Goal: Information Seeking & Learning: Learn about a topic

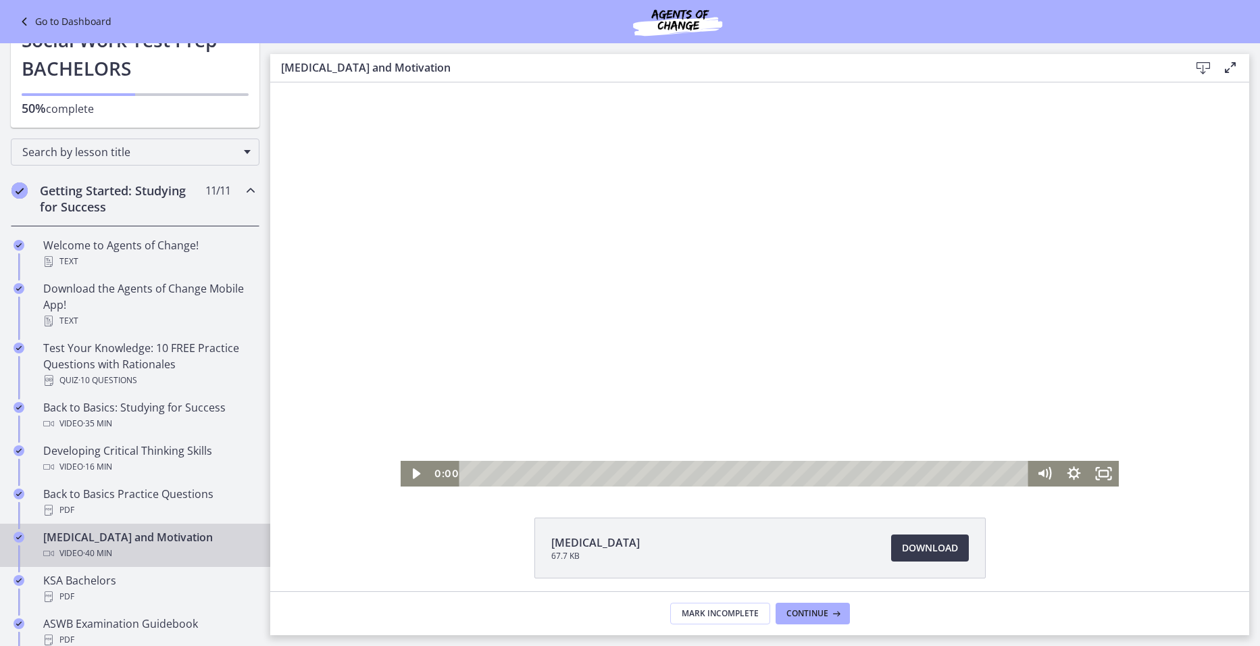
click at [865, 353] on div at bounding box center [760, 284] width 718 height 404
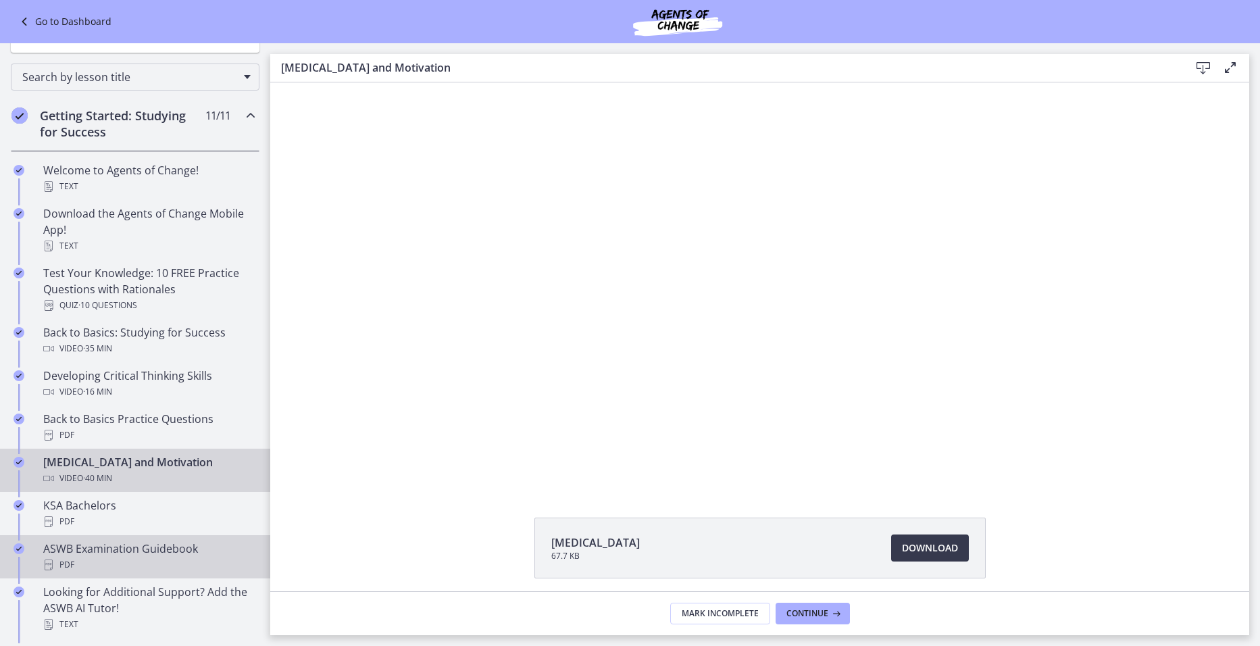
scroll to position [270, 0]
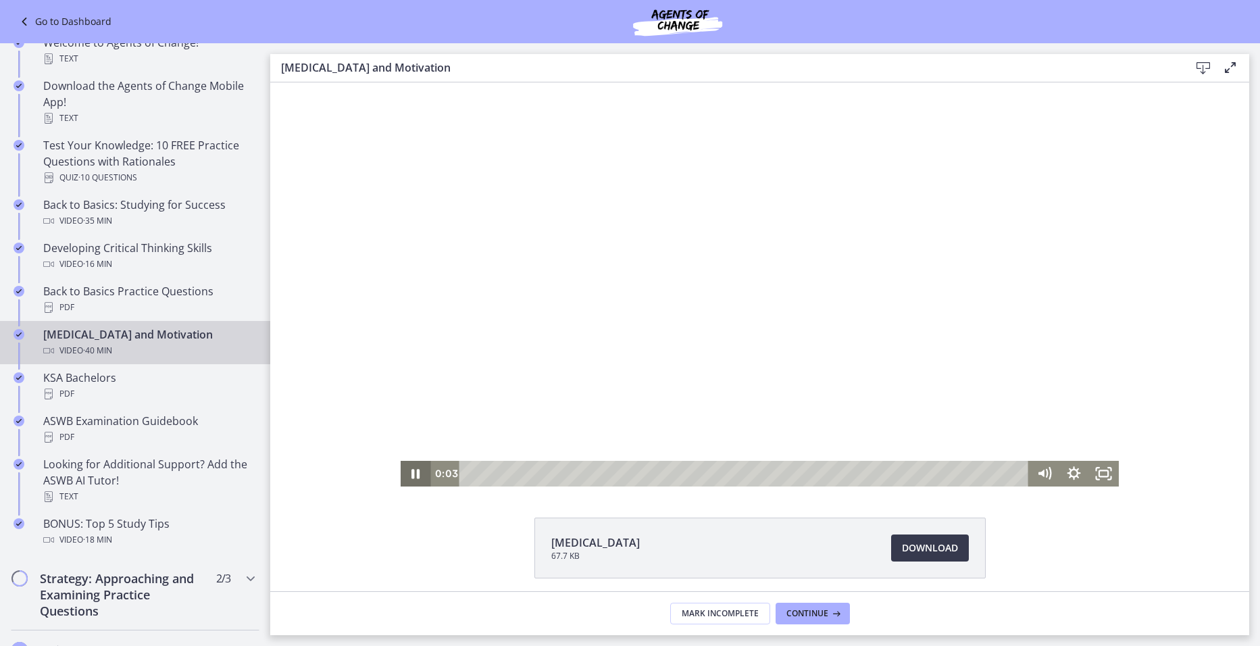
click at [407, 477] on icon "Pause" at bounding box center [416, 474] width 30 height 26
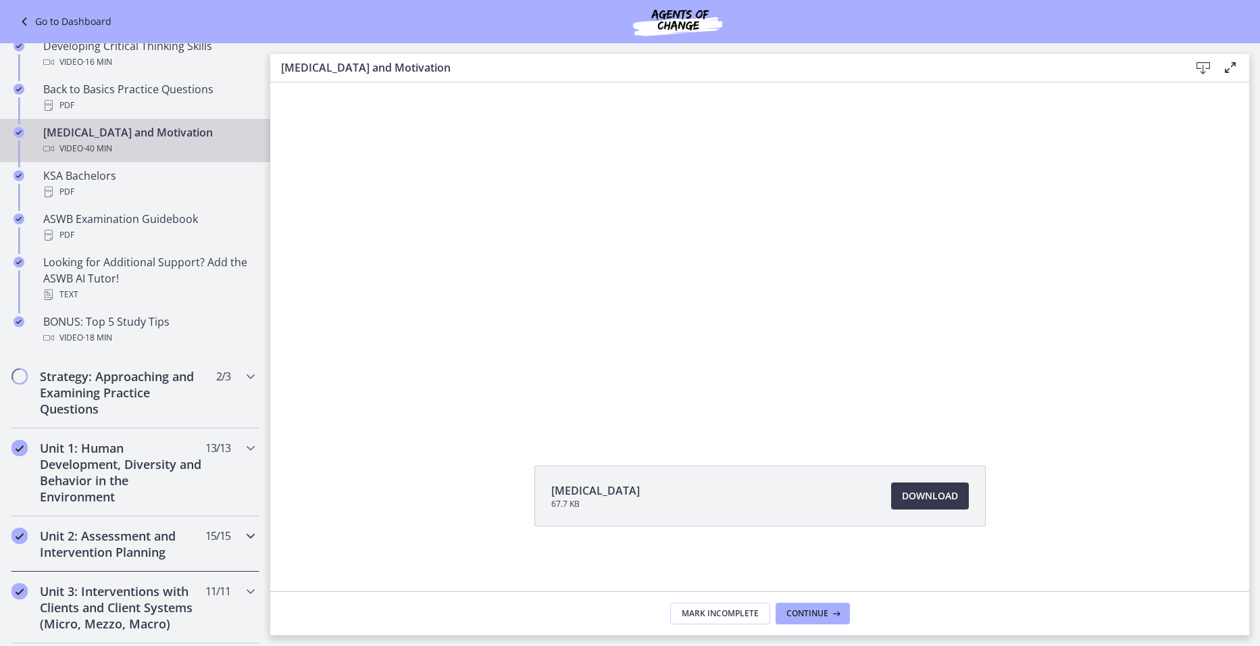
scroll to position [473, 0]
click at [156, 390] on h2 "Strategy: Approaching and Examining Practice Questions" at bounding box center [122, 391] width 165 height 49
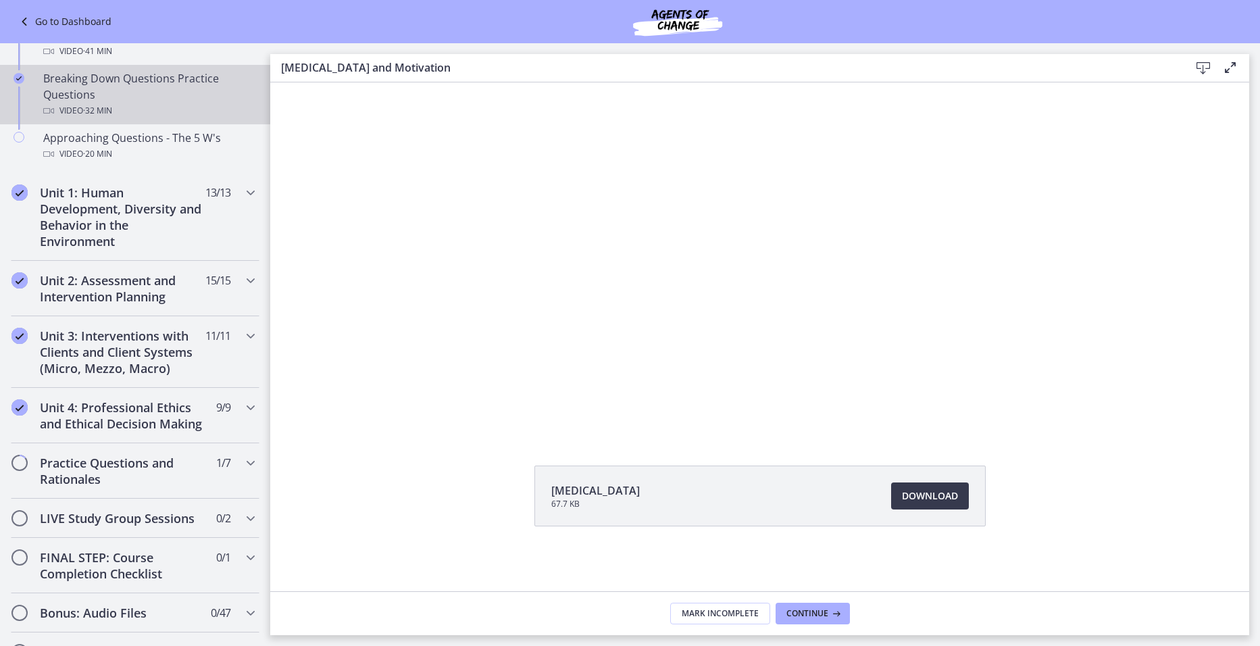
scroll to position [338, 0]
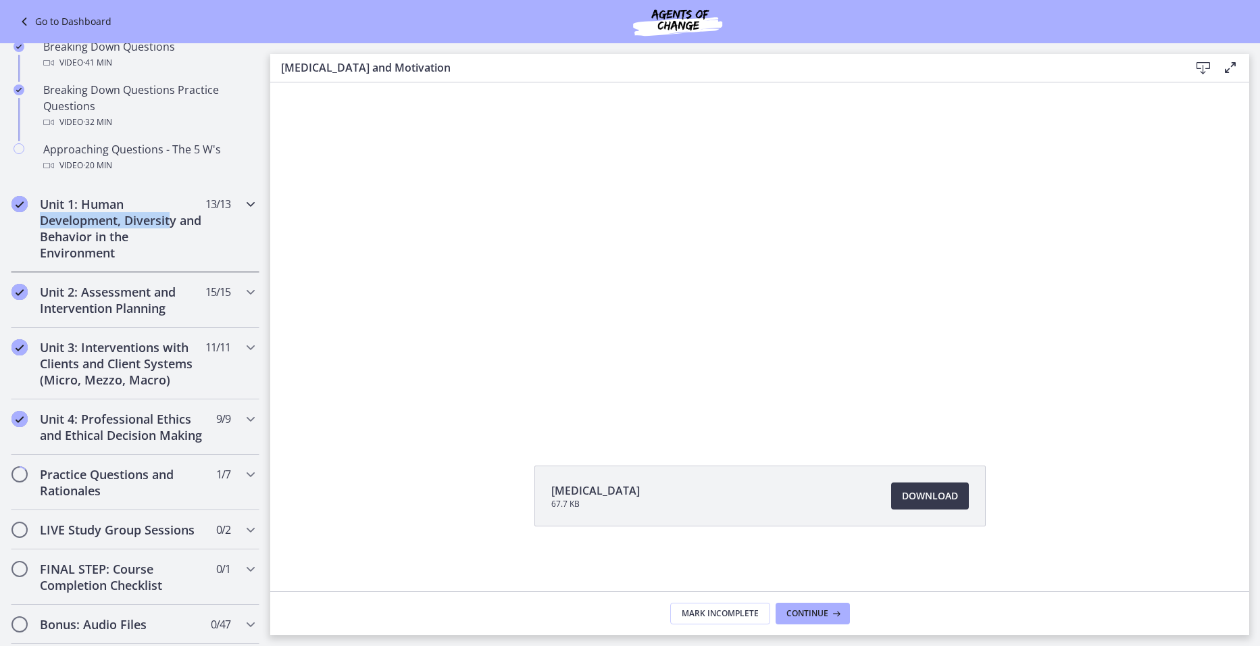
click at [173, 213] on h2 "Unit 1: Human Development, Diversity and Behavior in the Environment" at bounding box center [122, 228] width 165 height 65
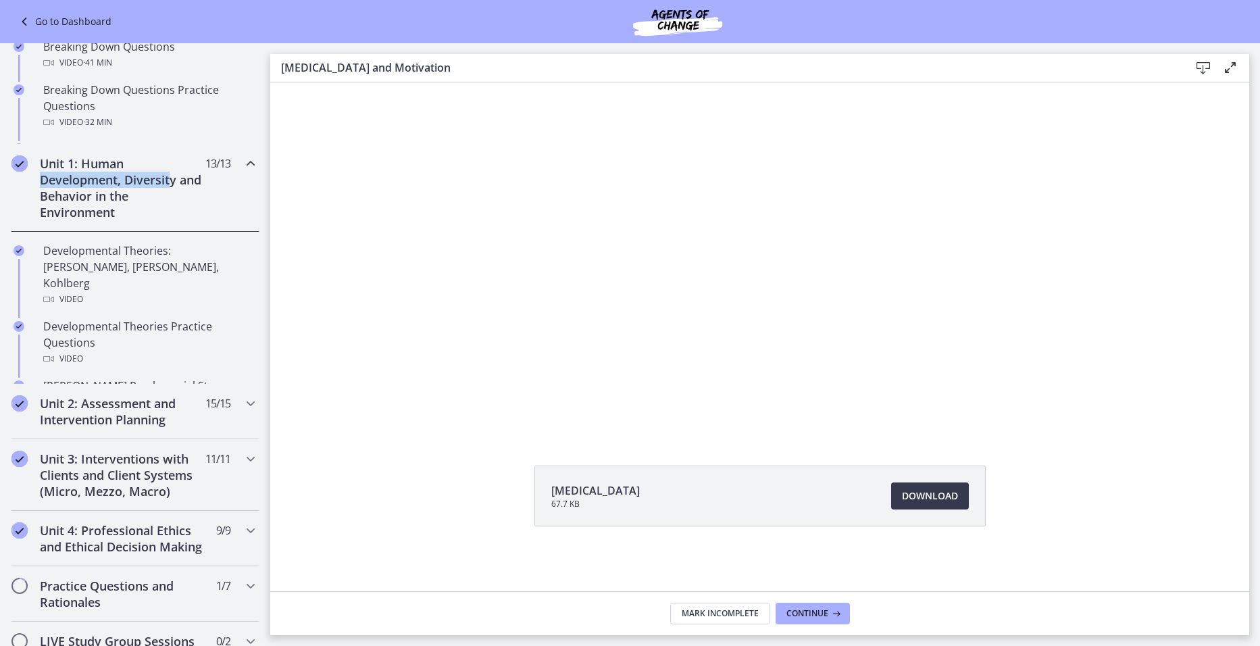
scroll to position [335, 0]
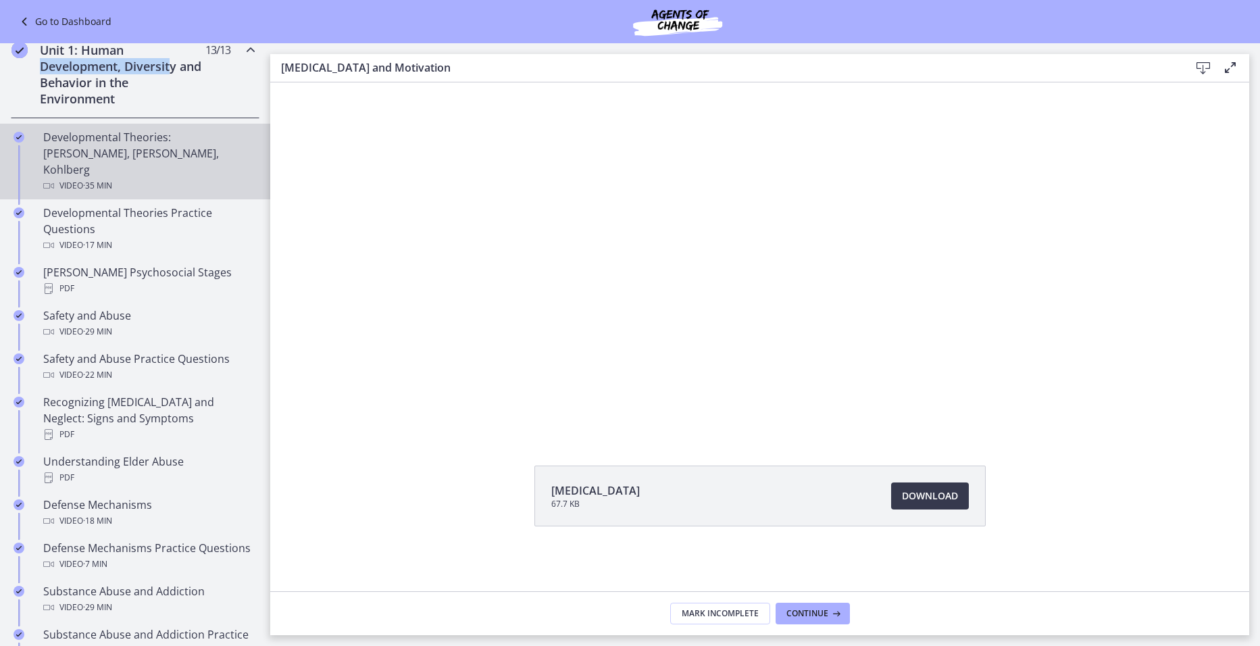
drag, startPoint x: 173, startPoint y: 213, endPoint x: 122, endPoint y: 157, distance: 76.0
click at [122, 157] on div "Developmental Theories: [PERSON_NAME], [PERSON_NAME], Kohlberg Video · 35 min" at bounding box center [148, 161] width 211 height 65
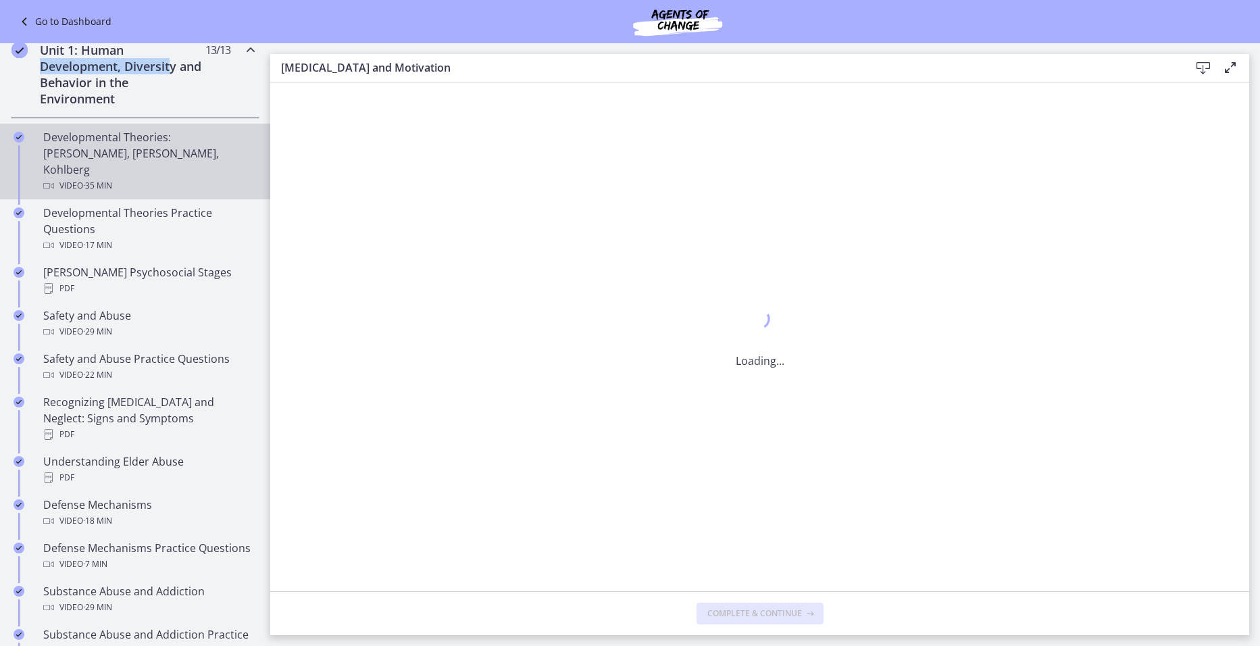
scroll to position [0, 0]
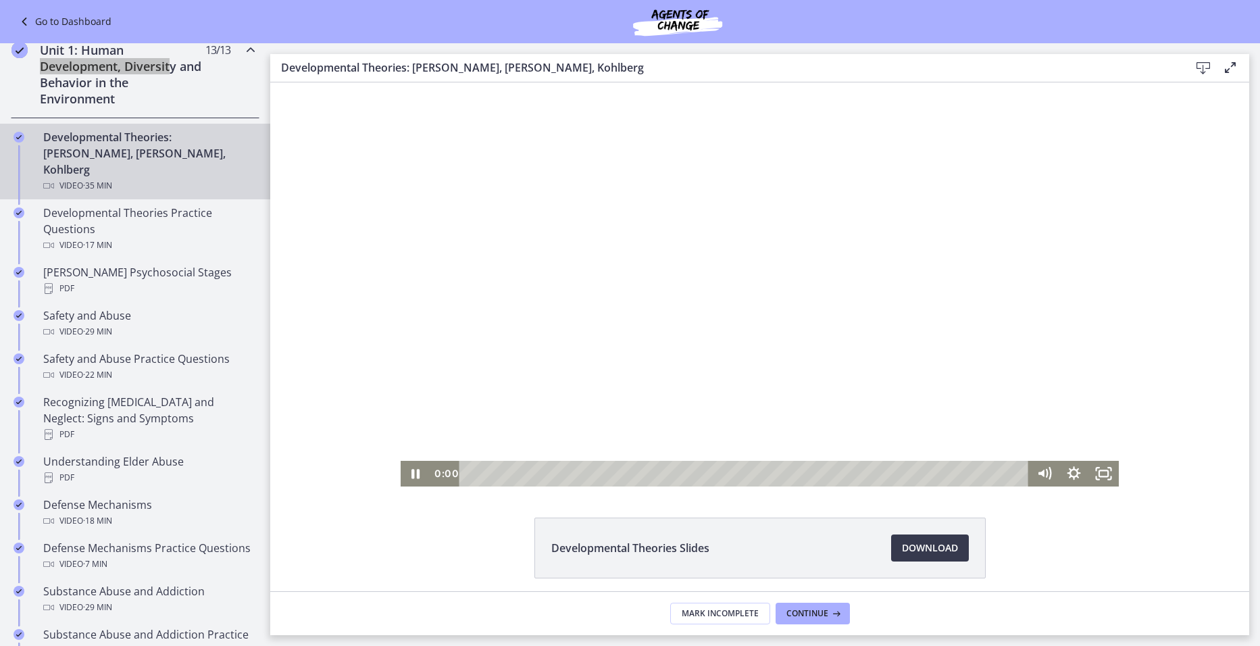
drag, startPoint x: 969, startPoint y: 473, endPoint x: 358, endPoint y: 434, distance: 612.6
click at [358, 434] on div "Click for sound @keyframes VOLUME_SMALL_WAVE_FLASH { 0% { opacity: 0; } 33% { o…" at bounding box center [759, 284] width 979 height 404
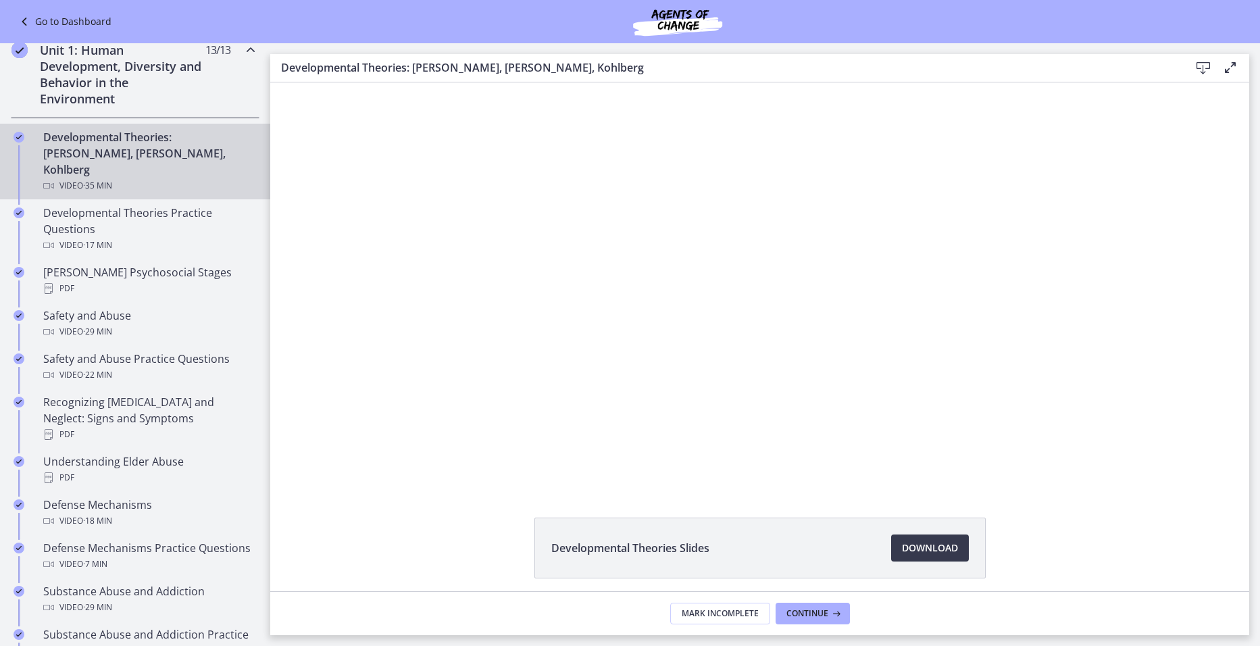
drag, startPoint x: 395, startPoint y: 573, endPoint x: 403, endPoint y: 570, distance: 8.5
click at [396, 573] on div "Developmental Theories Slides Download Opens in a new window" at bounding box center [759, 580] width 979 height 126
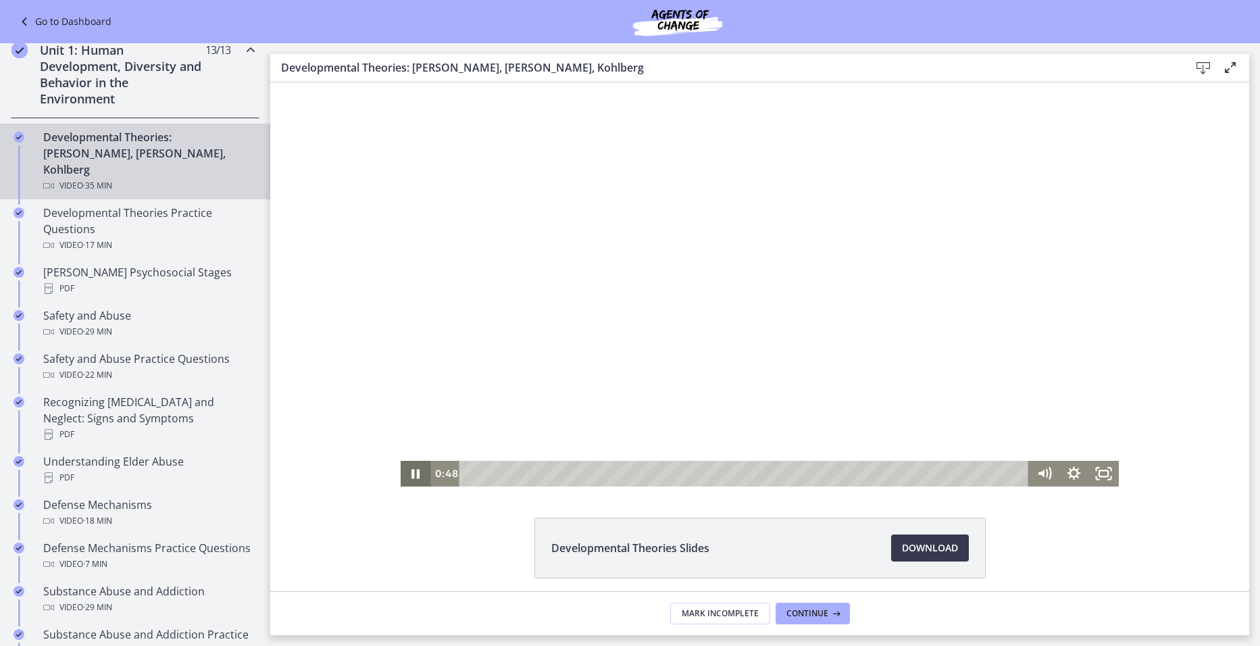
click at [415, 468] on icon "Pause" at bounding box center [416, 474] width 30 height 26
click at [417, 472] on icon "Play Video" at bounding box center [417, 474] width 30 height 26
click at [684, 387] on div at bounding box center [760, 284] width 718 height 404
click at [1101, 476] on rect "Fullscreen" at bounding box center [1103, 473] width 11 height 7
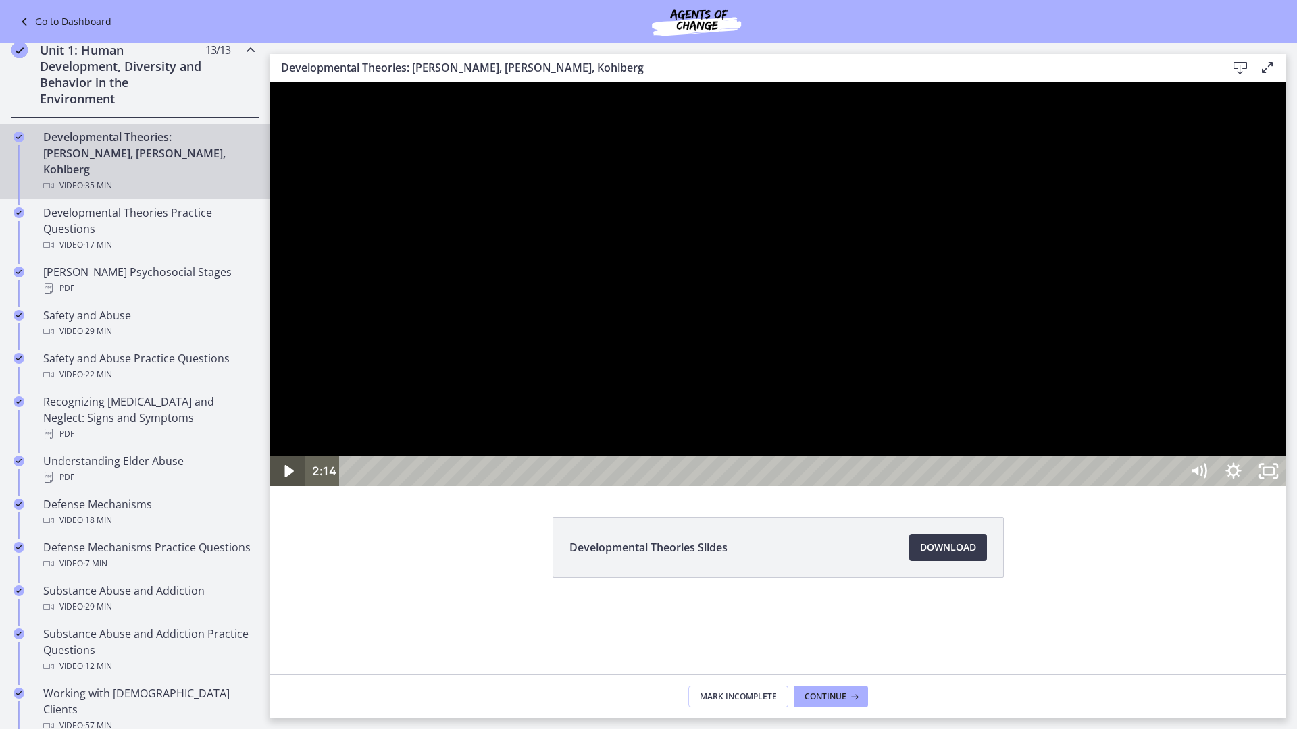
click at [290, 478] on icon "Play Video" at bounding box center [288, 471] width 9 height 12
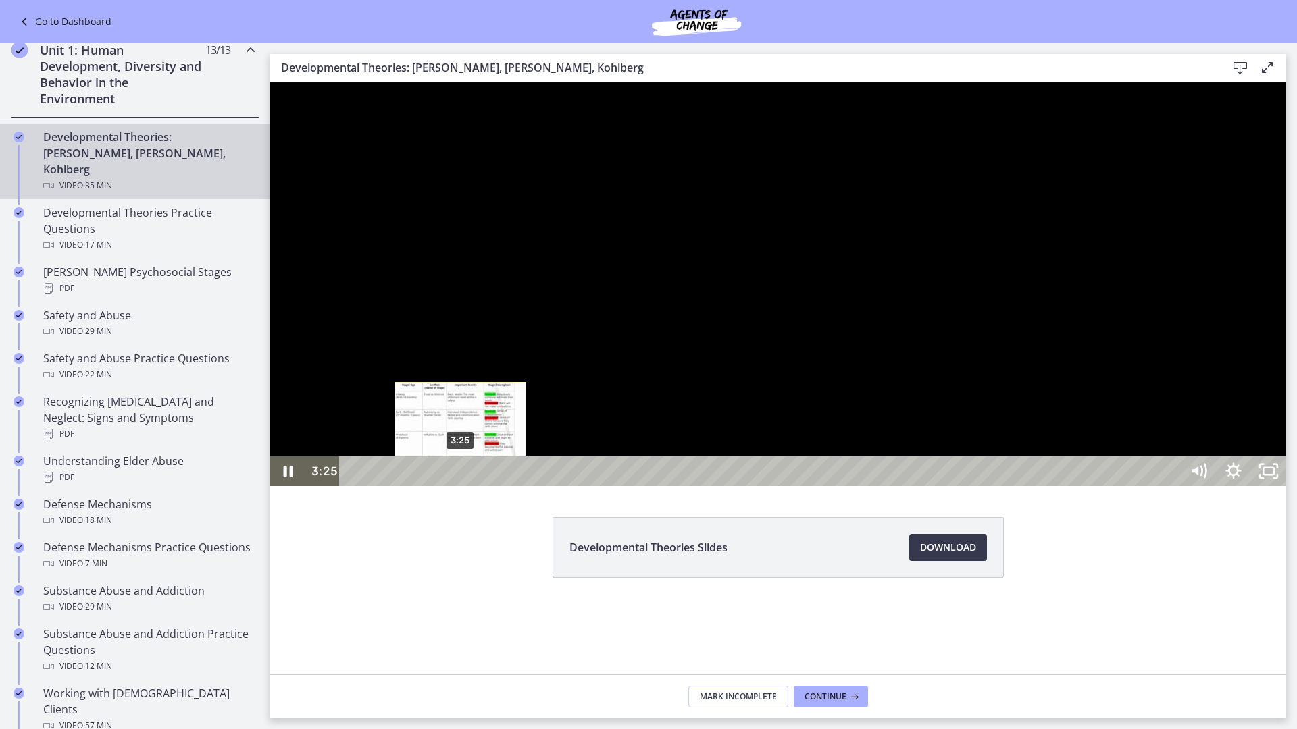
click at [461, 486] on div "3:25" at bounding box center [762, 472] width 819 height 30
click at [482, 486] on div "4:05" at bounding box center [762, 472] width 819 height 30
click at [496, 486] on div "4:14" at bounding box center [762, 472] width 819 height 30
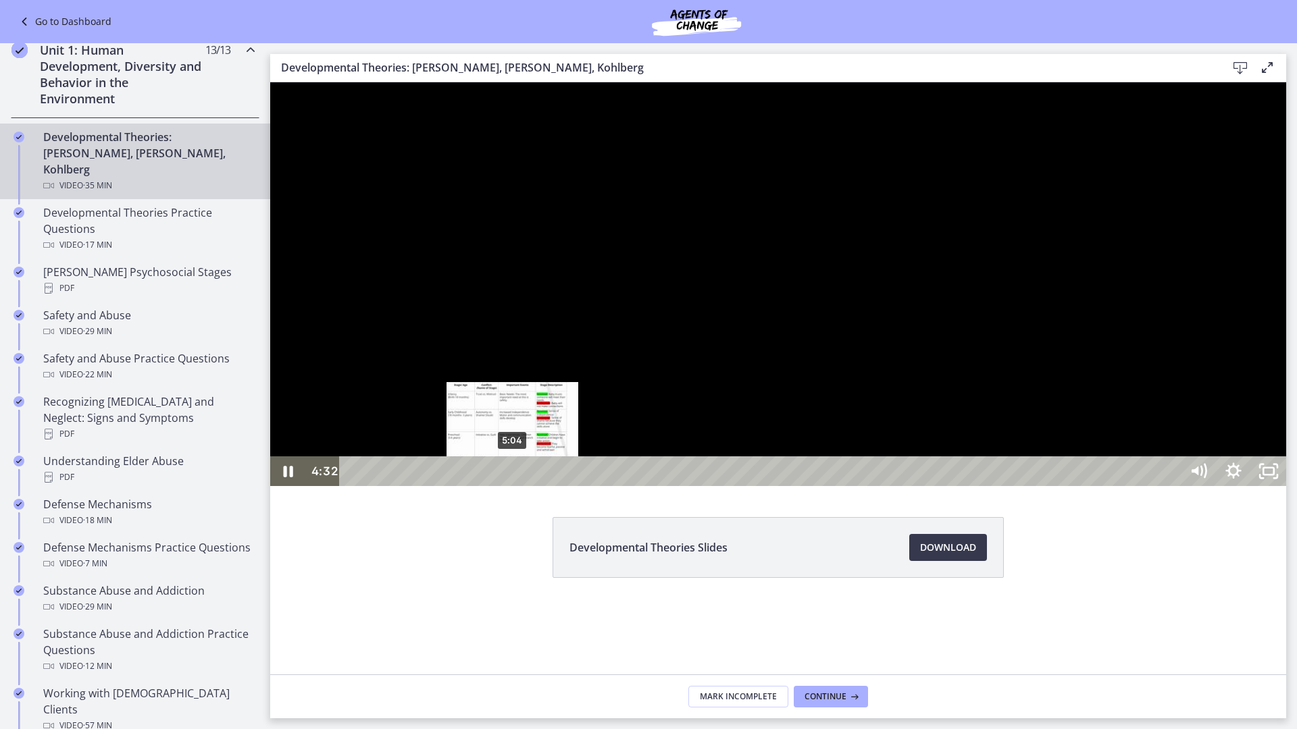
click at [513, 486] on div "5:04" at bounding box center [762, 472] width 819 height 30
click at [532, 486] on div "5:38" at bounding box center [762, 472] width 819 height 30
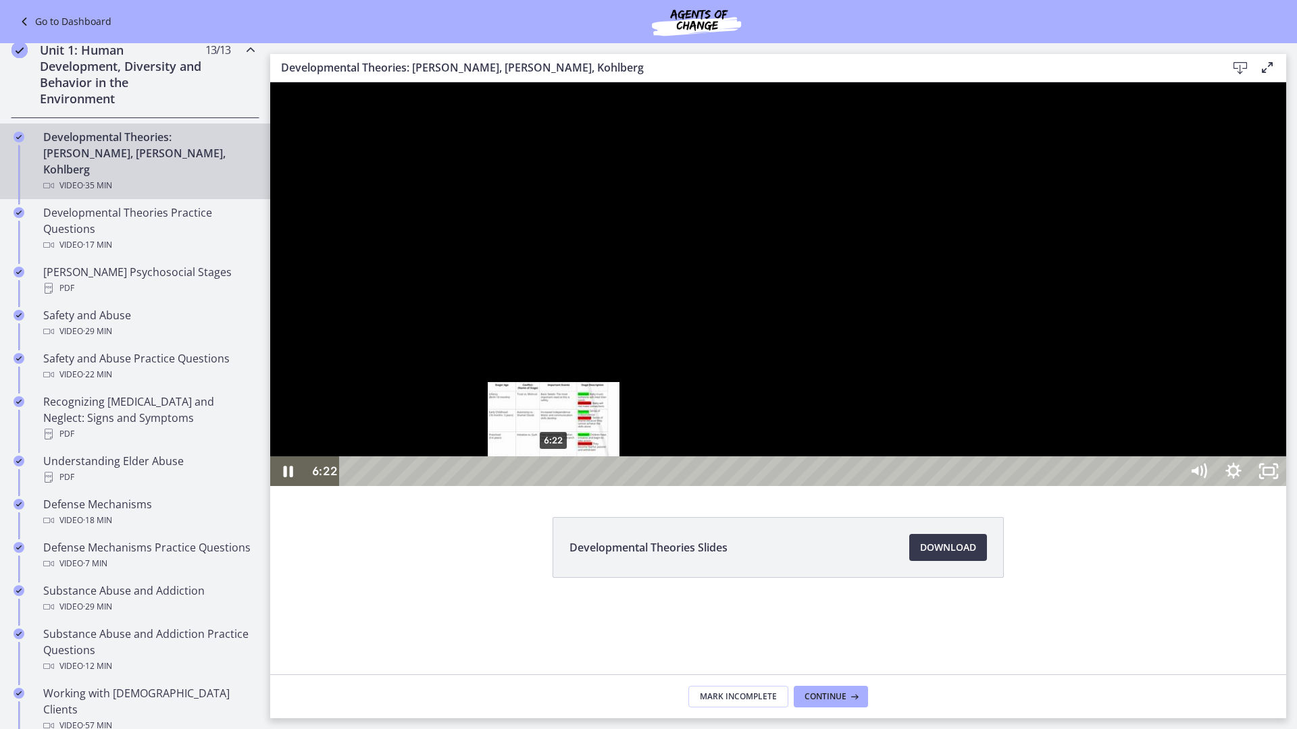
click at [554, 486] on div "6:22" at bounding box center [762, 472] width 819 height 30
click at [573, 486] on div "6:58" at bounding box center [762, 472] width 819 height 30
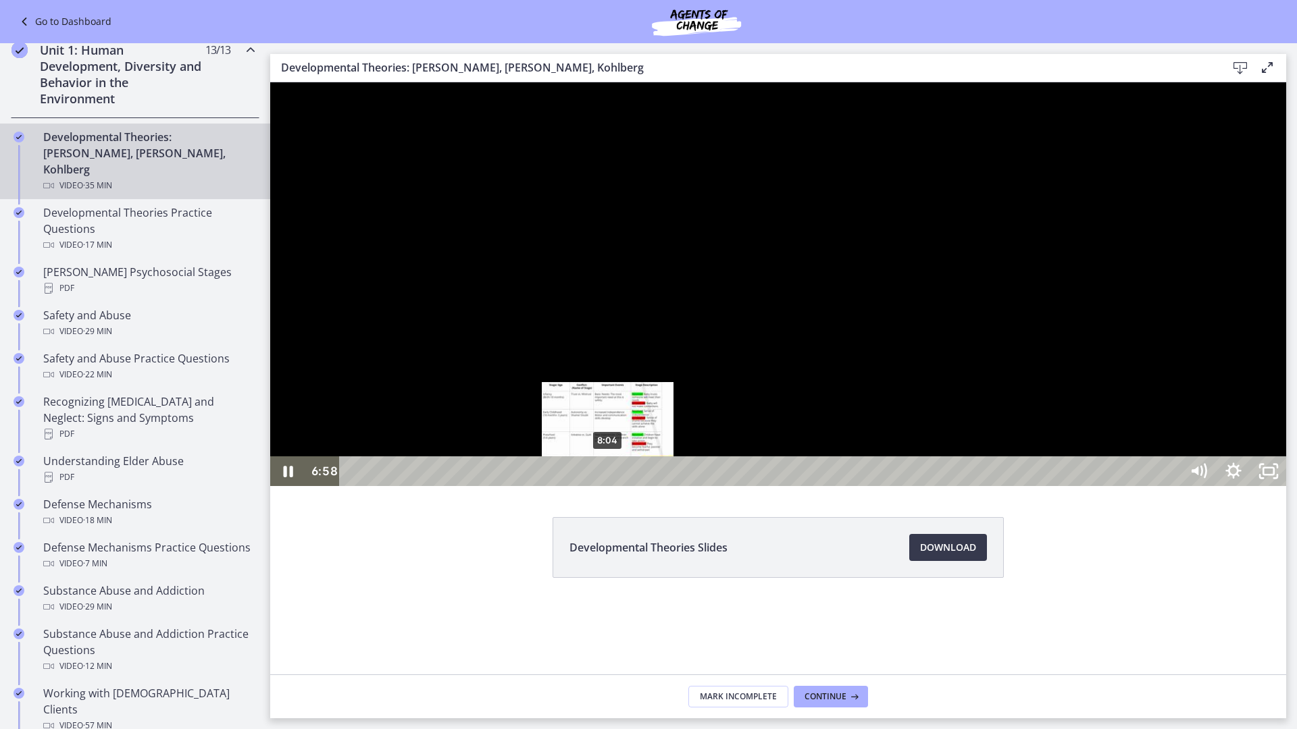
click at [609, 486] on div "8:04" at bounding box center [762, 472] width 819 height 30
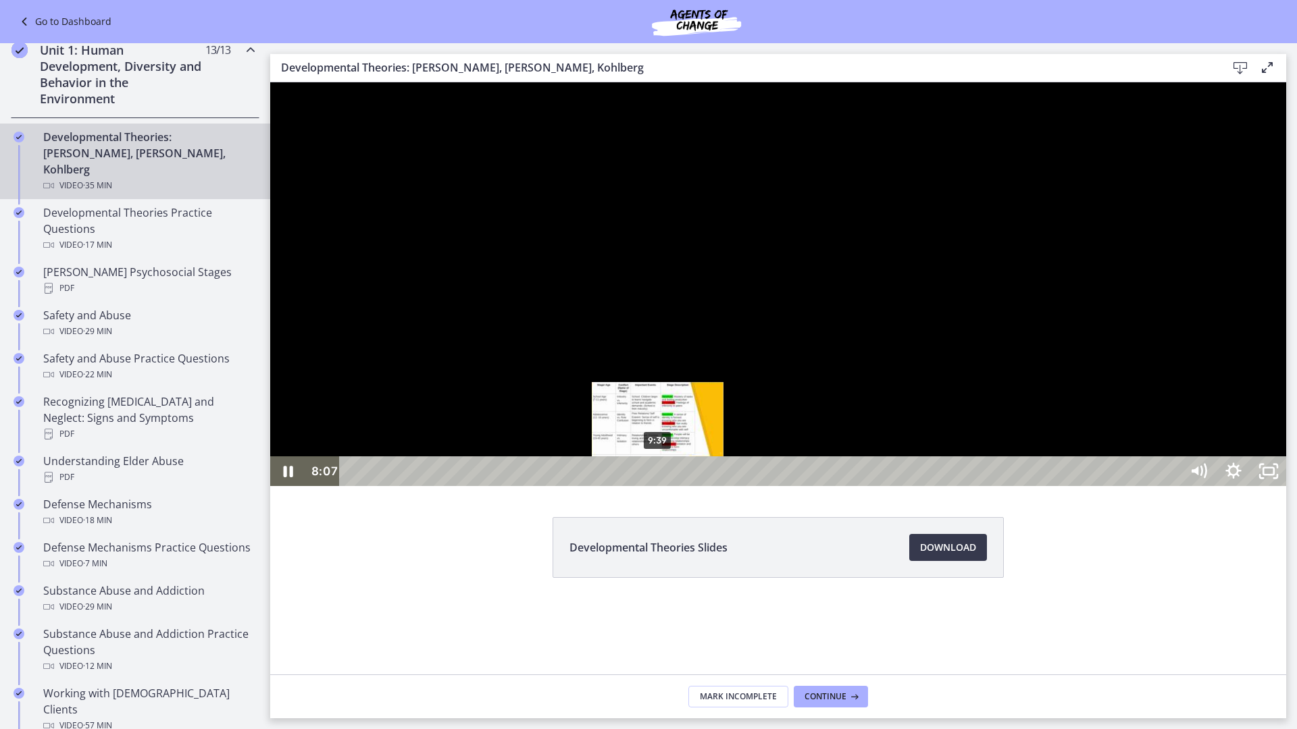
click at [659, 486] on div "9:39" at bounding box center [762, 472] width 819 height 30
click at [690, 486] on div "10:15" at bounding box center [762, 472] width 819 height 30
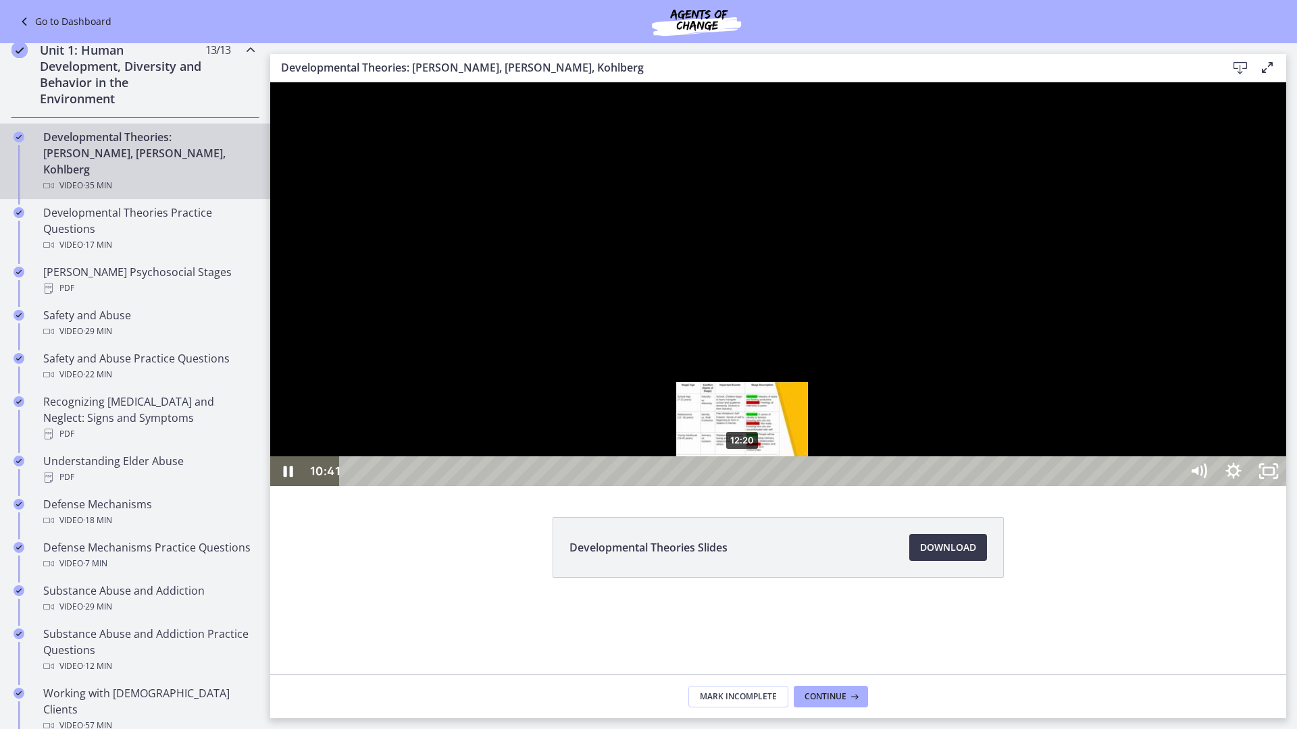
click at [742, 486] on div "12:20" at bounding box center [762, 472] width 819 height 30
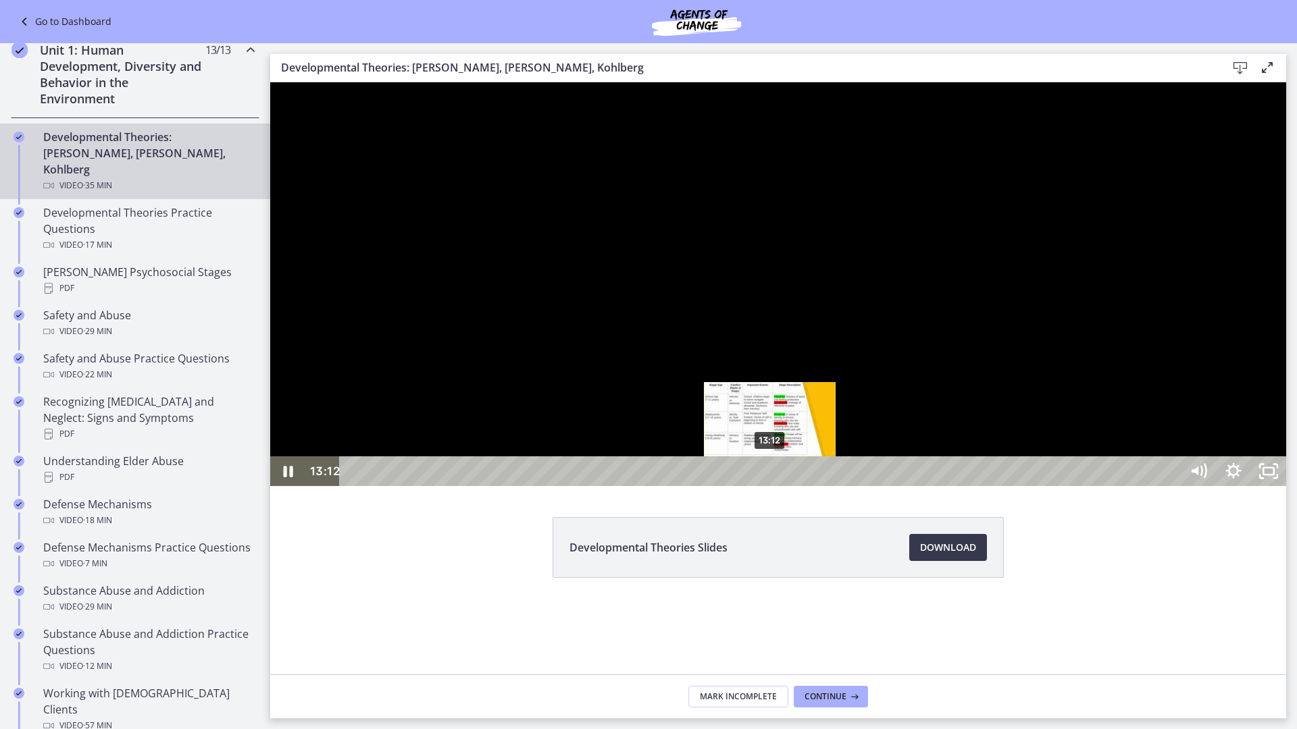
click at [770, 486] on div "13:12" at bounding box center [762, 472] width 819 height 30
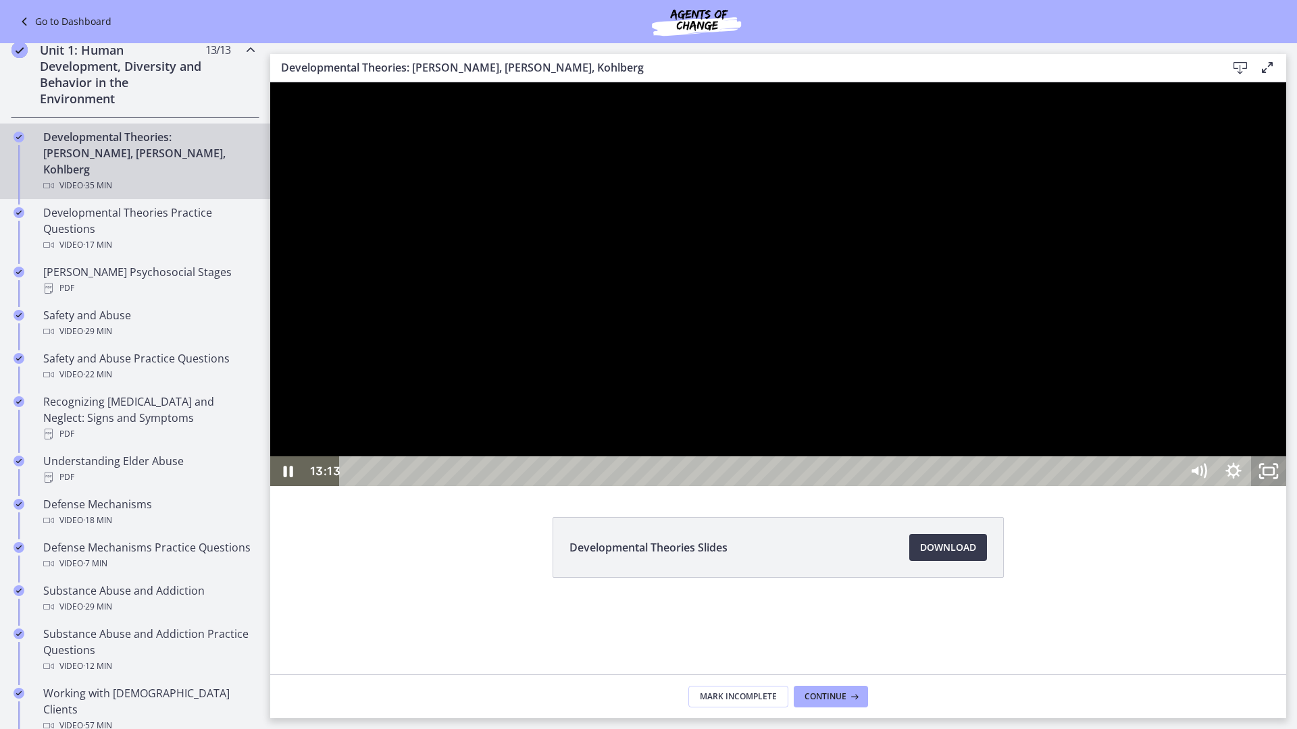
click at [1259, 478] on icon "Unfullscreen" at bounding box center [1275, 476] width 3 height 3
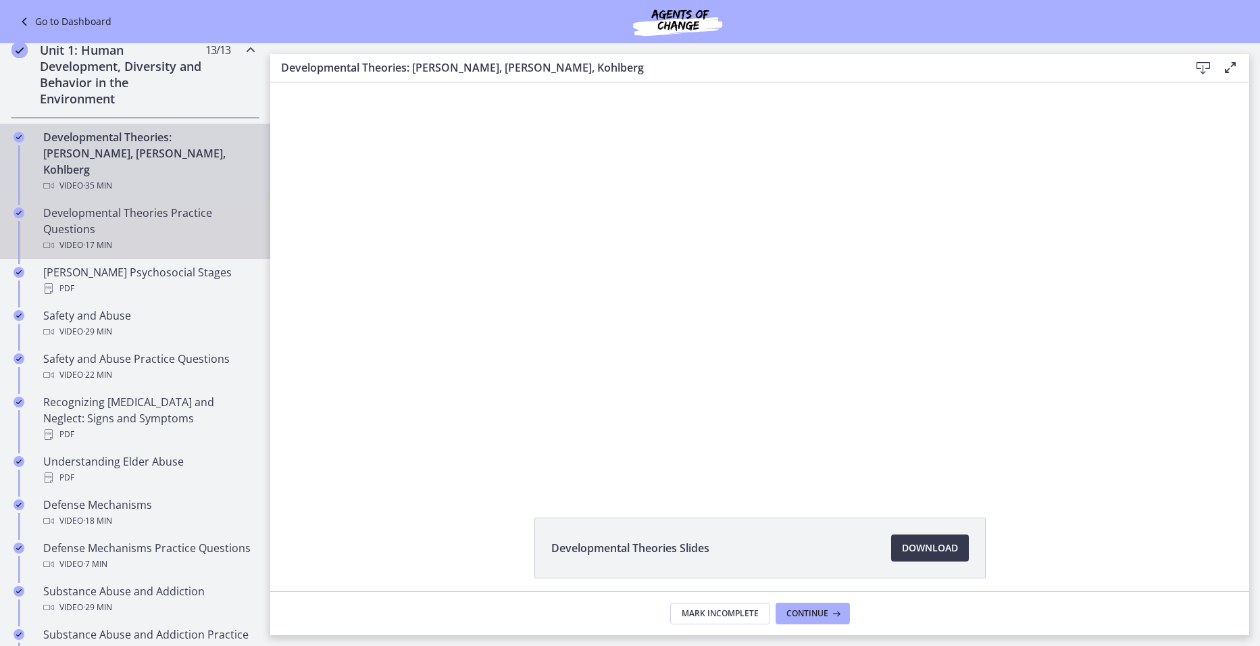
click at [124, 213] on div "Developmental Theories Practice Questions Video · 17 min" at bounding box center [148, 229] width 211 height 49
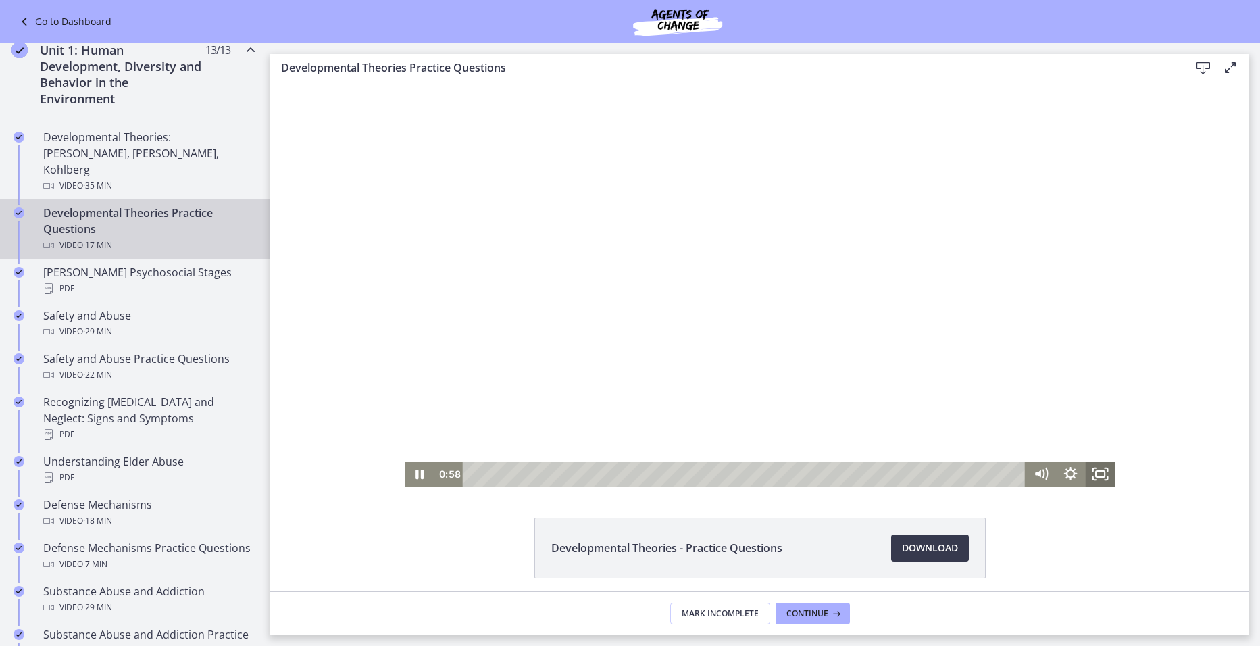
click at [1097, 476] on rect "Fullscreen" at bounding box center [1100, 474] width 9 height 6
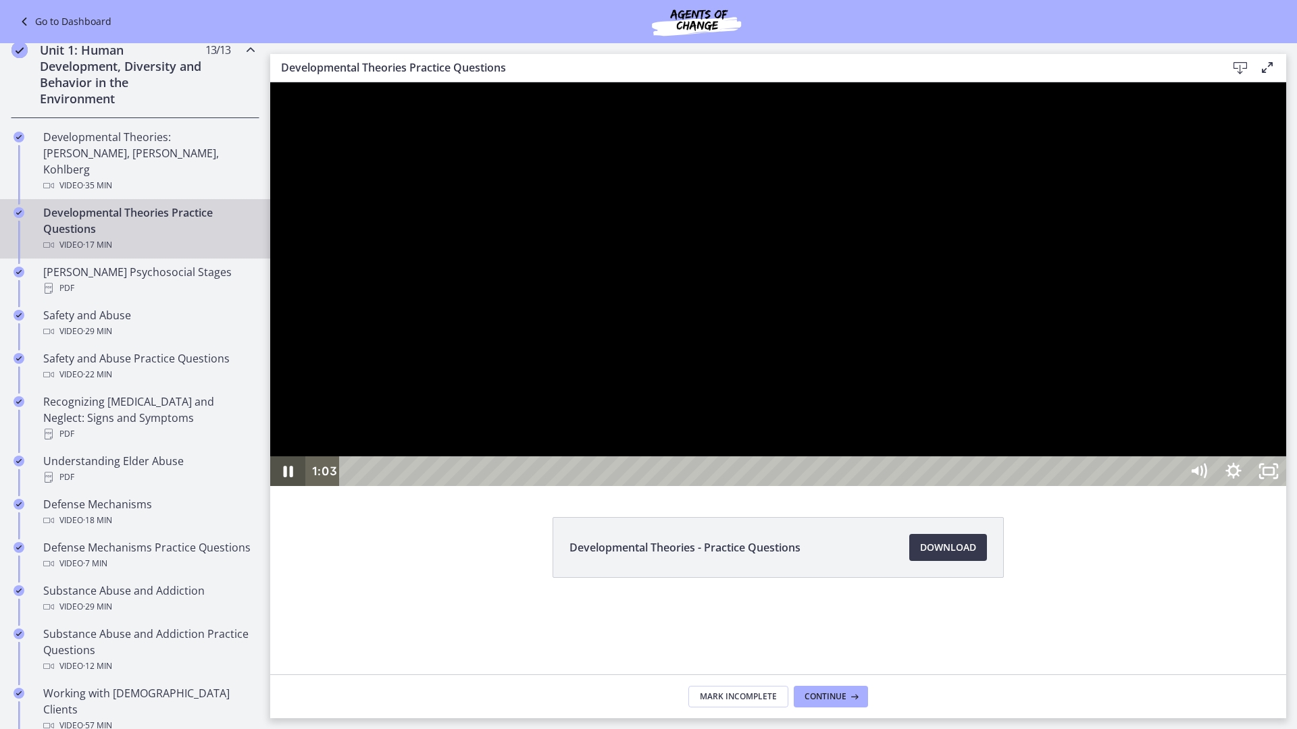
click at [291, 478] on icon "Pause" at bounding box center [288, 471] width 9 height 11
click at [744, 469] on div at bounding box center [778, 284] width 1016 height 404
click at [289, 486] on icon "Pause" at bounding box center [287, 472] width 35 height 30
